Goal: Task Accomplishment & Management: Manage account settings

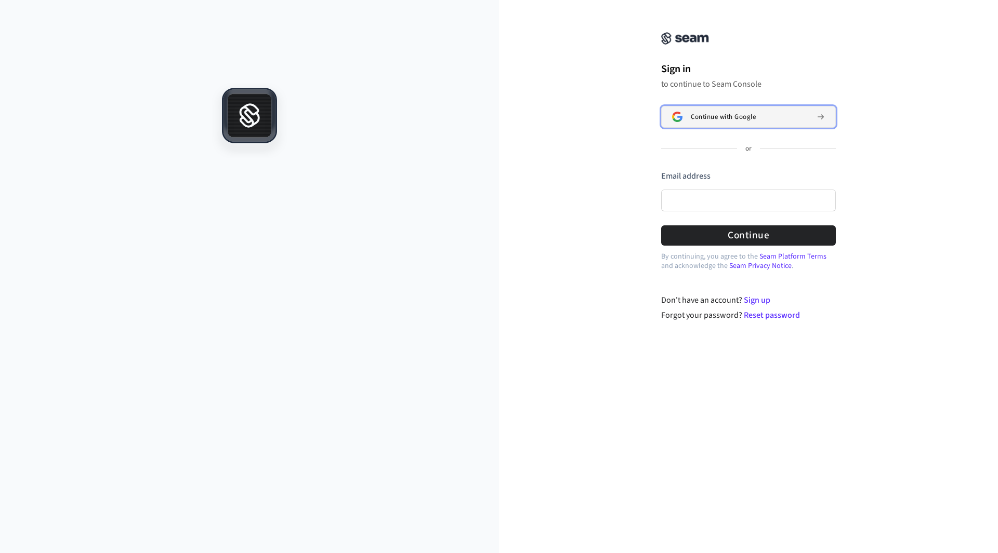
click at [719, 120] on span "Continue with Google" at bounding box center [722, 117] width 65 height 8
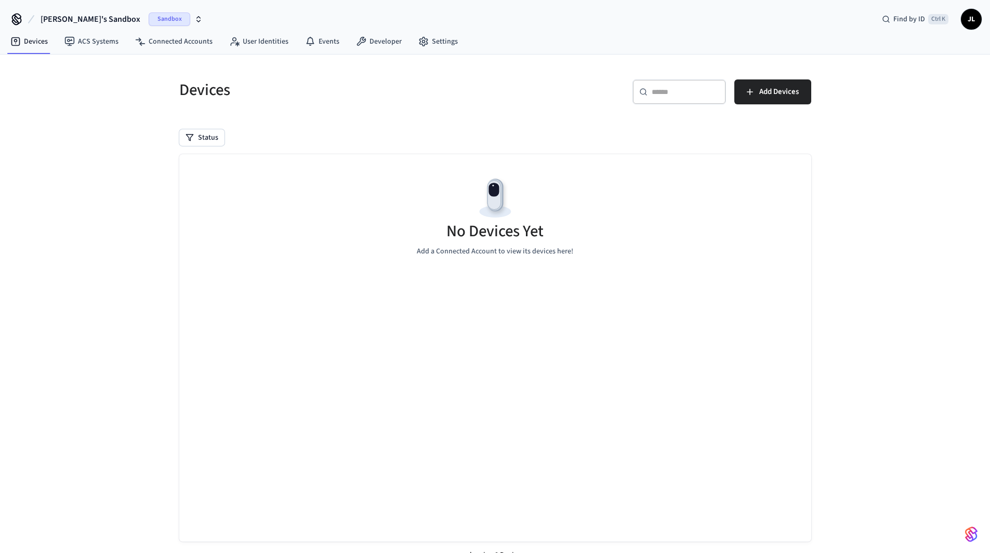
click at [475, 84] on h5 "Devices" at bounding box center [334, 89] width 310 height 21
click at [379, 48] on link "Developer" at bounding box center [379, 41] width 62 height 19
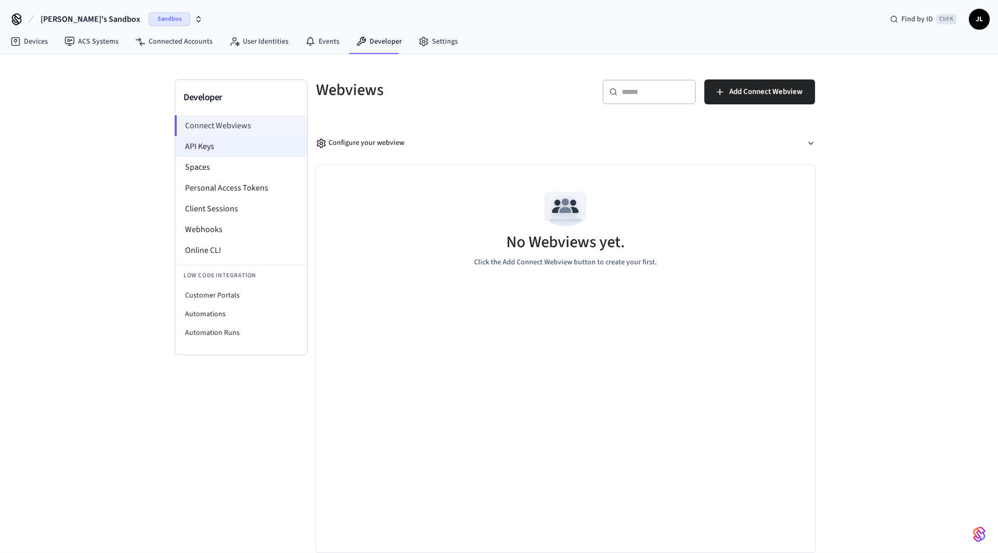
click at [216, 145] on li "API Keys" at bounding box center [241, 146] width 132 height 21
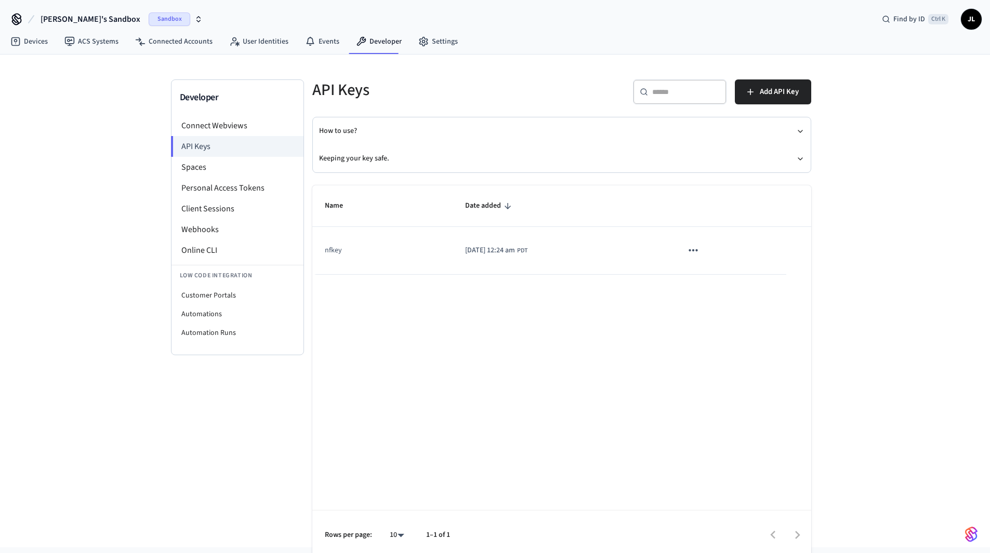
click at [515, 247] on span "2025/10/03 at 12:24 am" at bounding box center [490, 250] width 50 height 11
click at [700, 250] on icon "sticky table" at bounding box center [693, 251] width 14 height 14
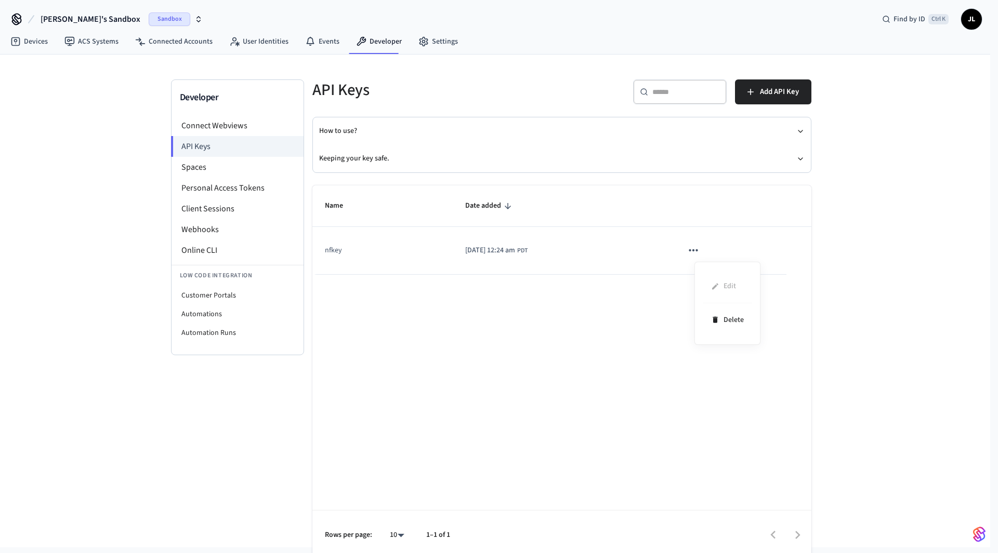
click at [716, 283] on ul "Edit Delete" at bounding box center [726, 303] width 49 height 67
click at [628, 239] on div at bounding box center [499, 276] width 998 height 553
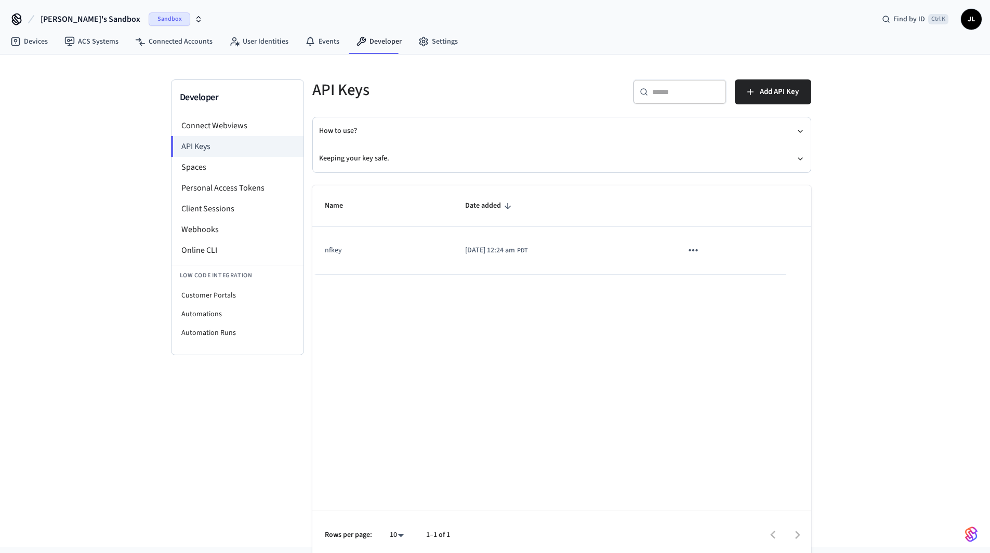
click at [337, 247] on td "nfkey" at bounding box center [382, 250] width 141 height 47
drag, startPoint x: 343, startPoint y: 255, endPoint x: 503, endPoint y: 257, distance: 159.5
click at [346, 254] on td "nfkey" at bounding box center [382, 250] width 141 height 47
click at [704, 250] on button "sticky table" at bounding box center [693, 251] width 22 height 22
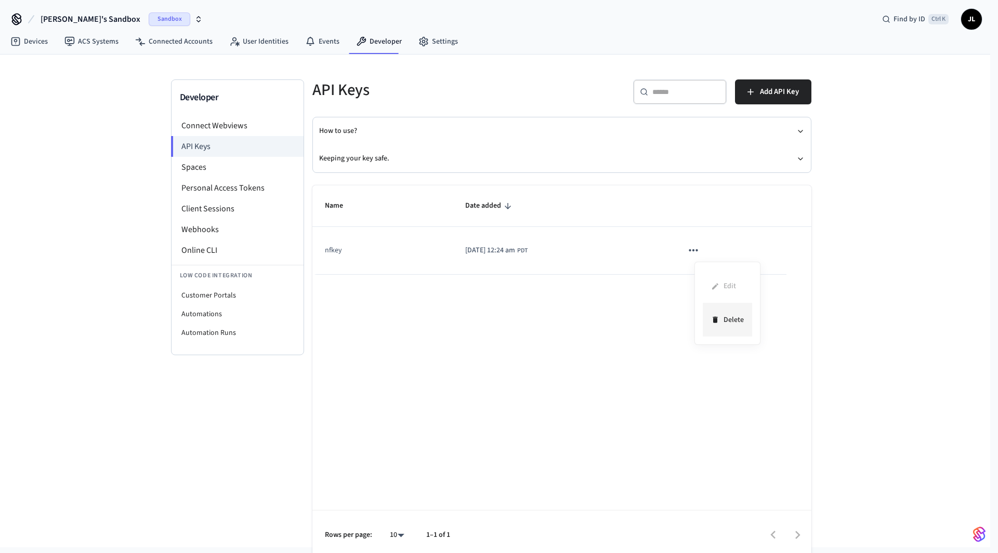
click at [728, 317] on li "Delete" at bounding box center [726, 319] width 49 height 33
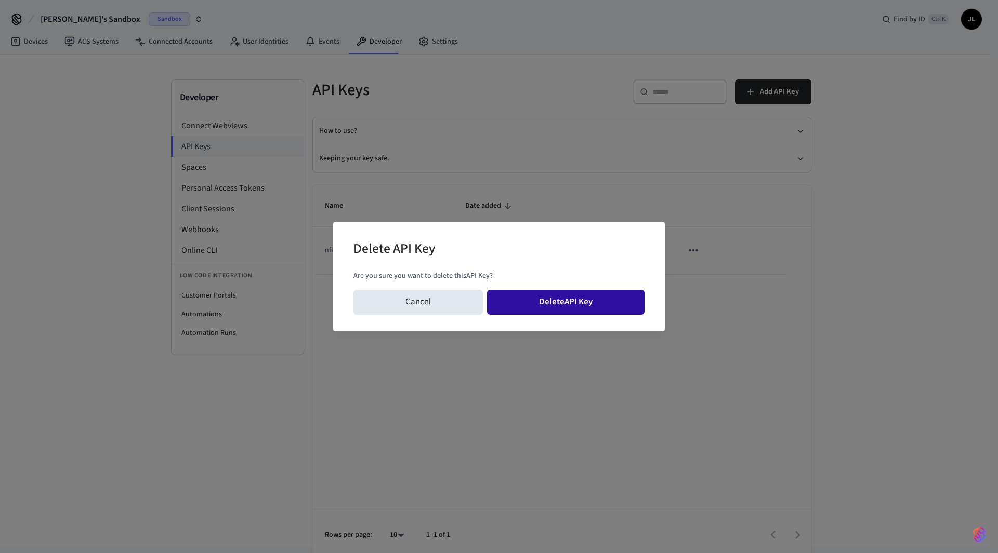
click at [563, 299] on button "Delete API Key" at bounding box center [566, 302] width 158 height 25
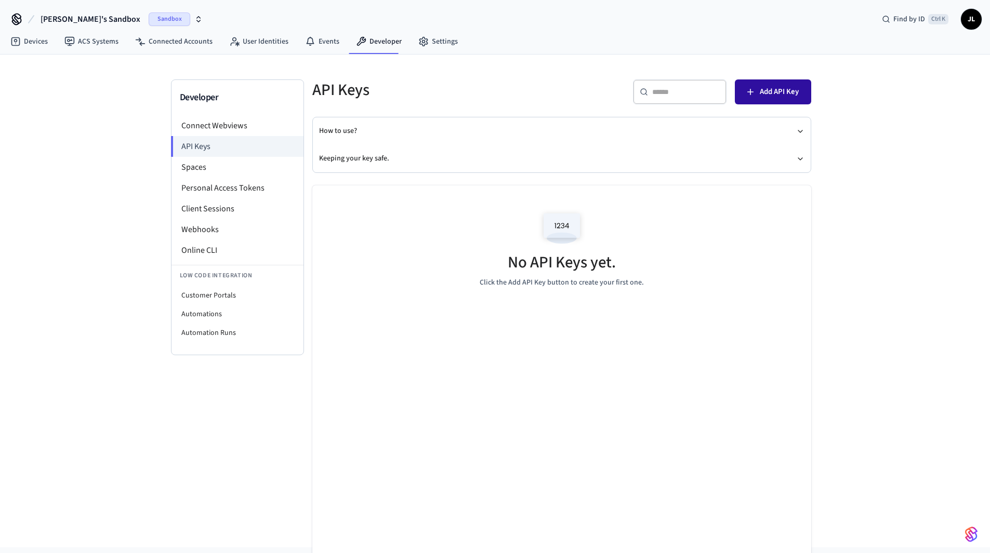
click at [777, 96] on span "Add API Key" at bounding box center [779, 92] width 39 height 14
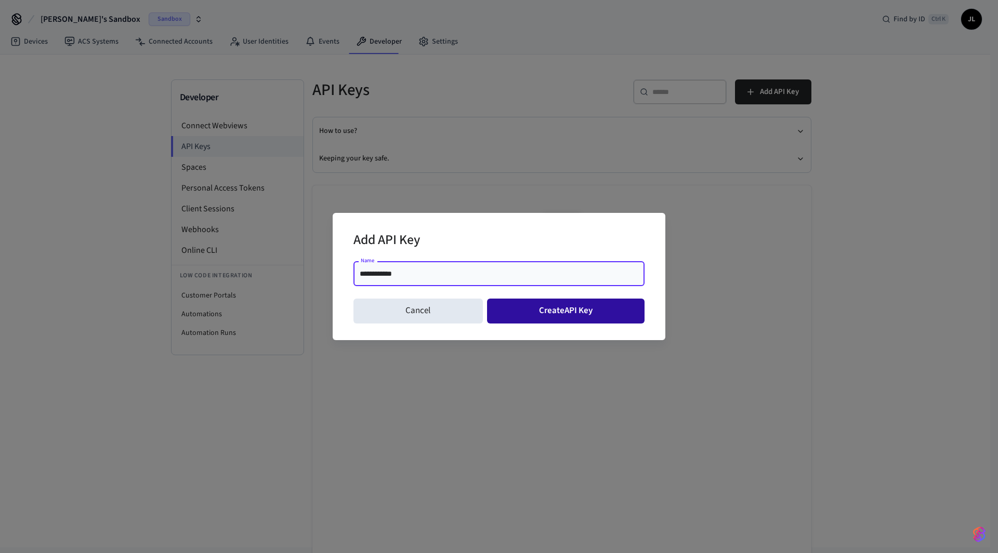
type input "**********"
click at [599, 314] on button "Create API Key" at bounding box center [566, 311] width 158 height 25
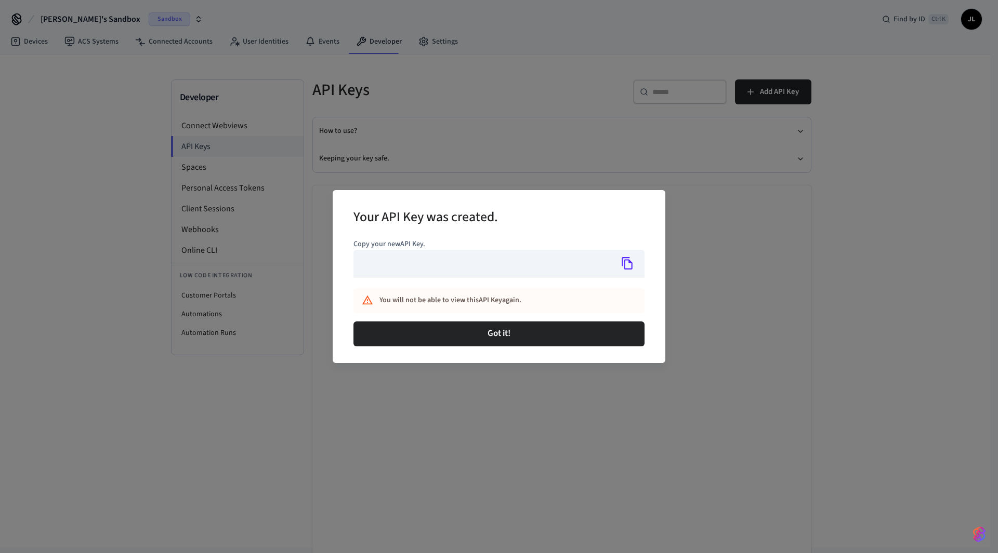
type input "**********"
click at [627, 267] on icon "Copy" at bounding box center [627, 264] width 14 height 14
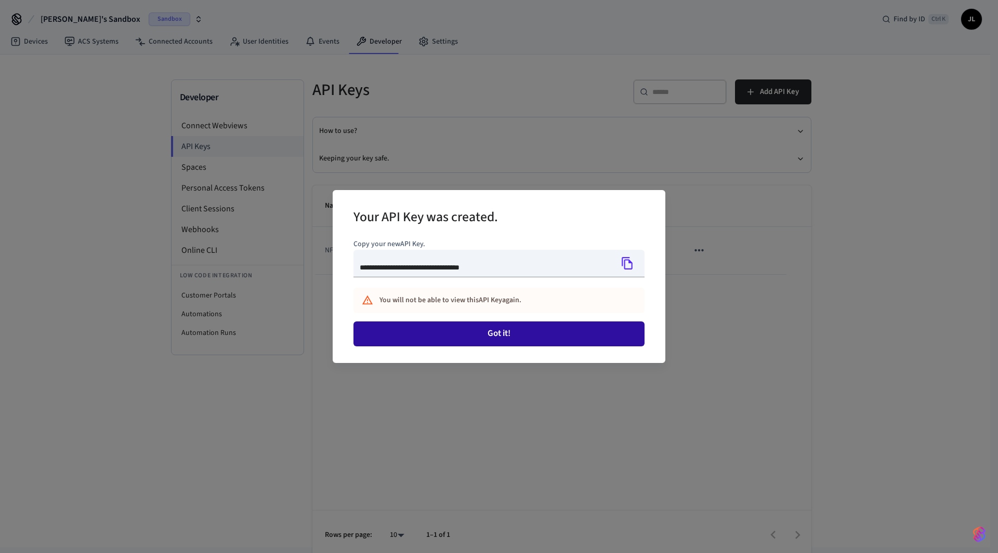
click at [519, 334] on button "Got it!" at bounding box center [498, 334] width 291 height 25
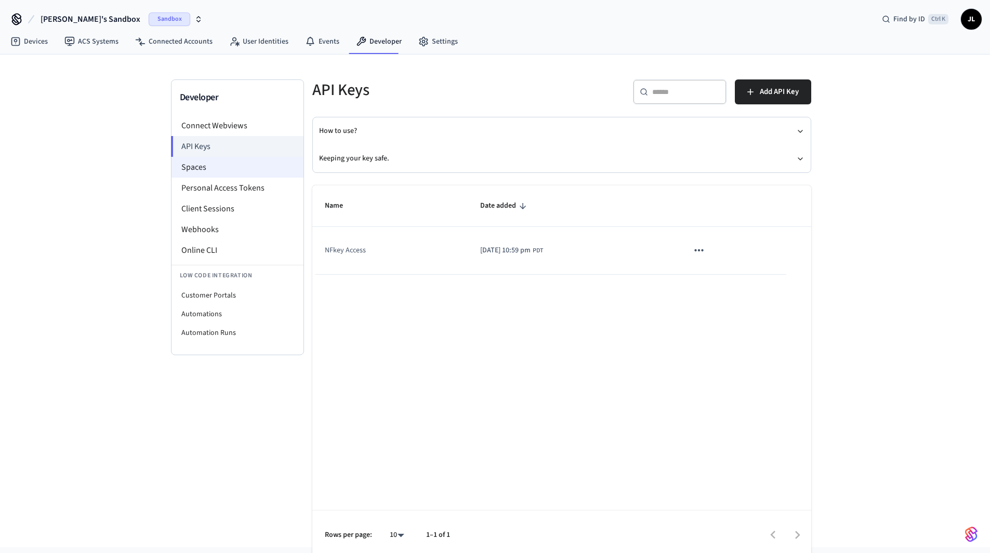
click at [217, 168] on li "Spaces" at bounding box center [237, 167] width 132 height 21
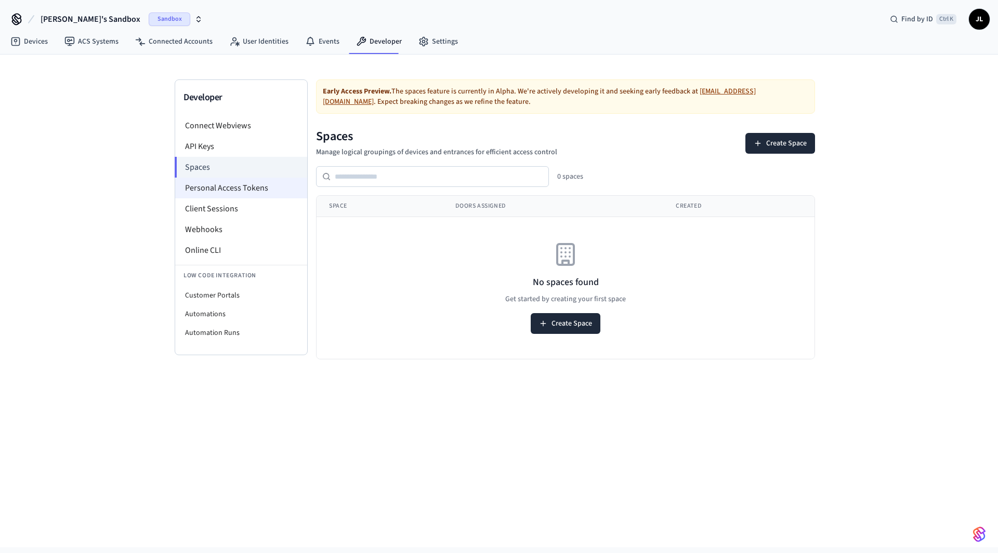
click at [210, 193] on li "Personal Access Tokens" at bounding box center [241, 188] width 132 height 21
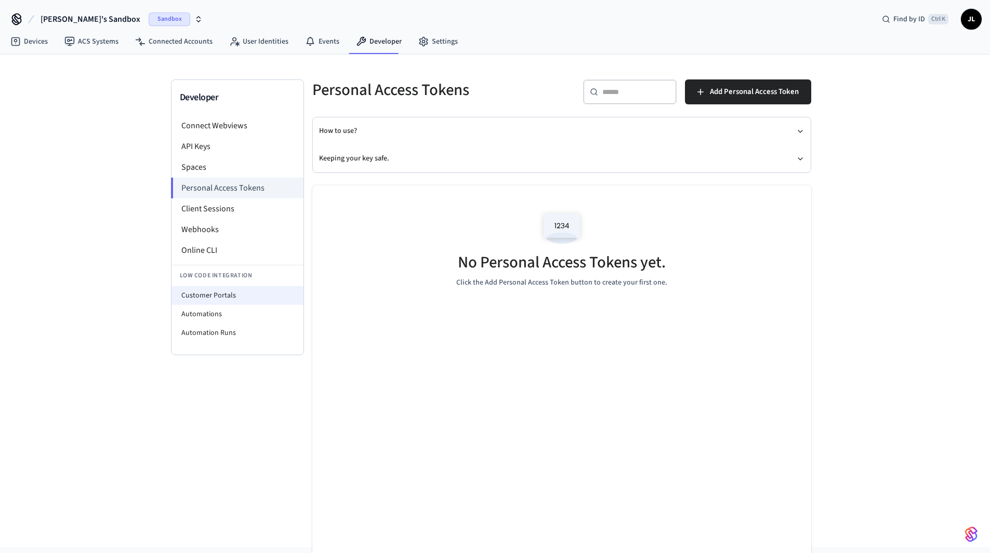
click at [210, 300] on li "Customer Portals" at bounding box center [237, 295] width 132 height 19
select select "**********"
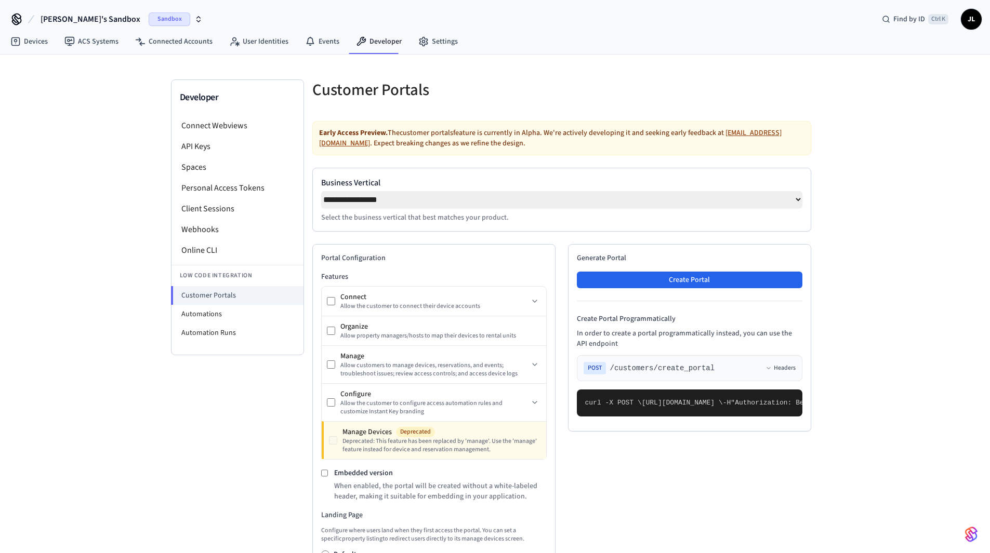
click at [366, 223] on p "Select the business vertical that best matches your product." at bounding box center [561, 217] width 481 height 10
click at [215, 126] on li "Connect Webviews" at bounding box center [237, 125] width 132 height 21
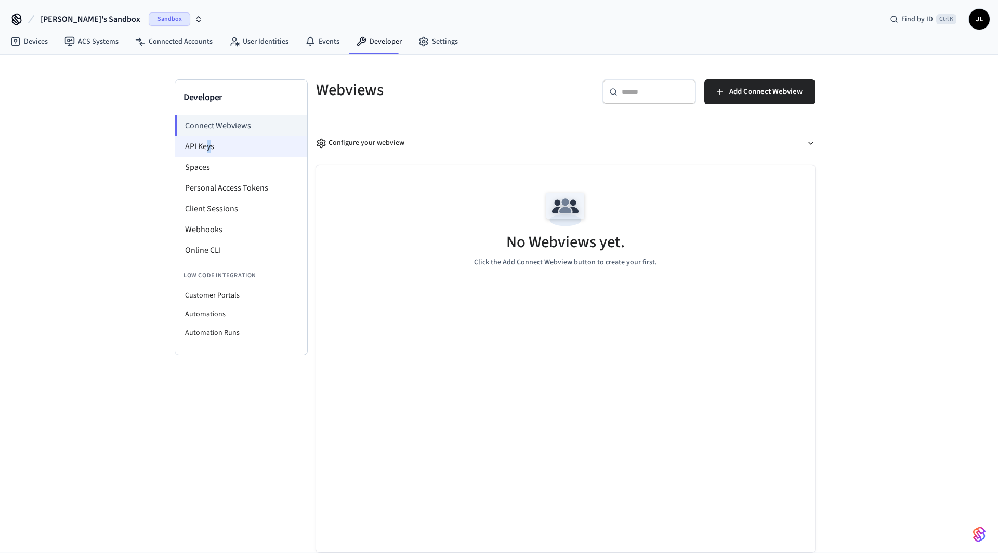
click at [207, 154] on li "API Keys" at bounding box center [241, 146] width 132 height 21
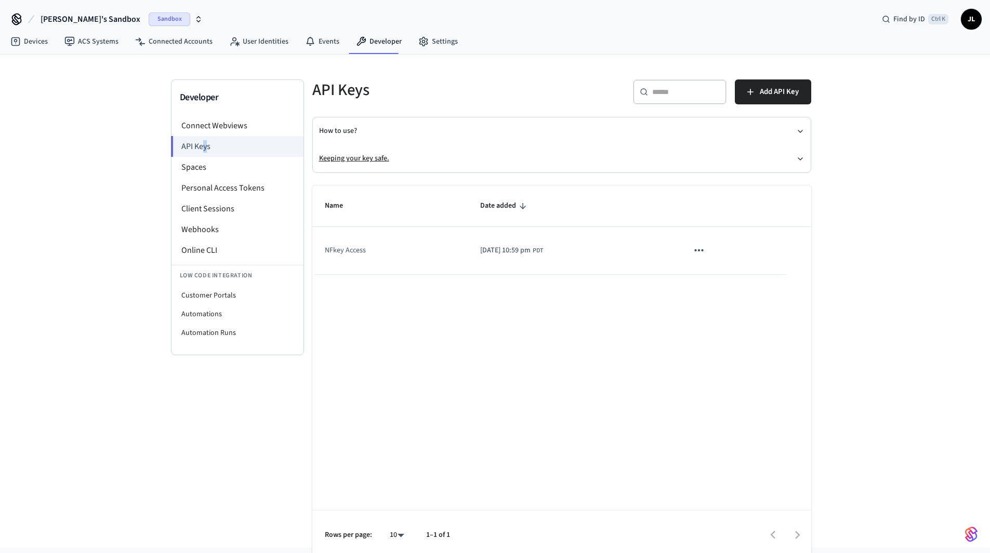
click at [794, 157] on button "Keeping your key safe." at bounding box center [561, 159] width 485 height 28
